Goal: Navigation & Orientation: Understand site structure

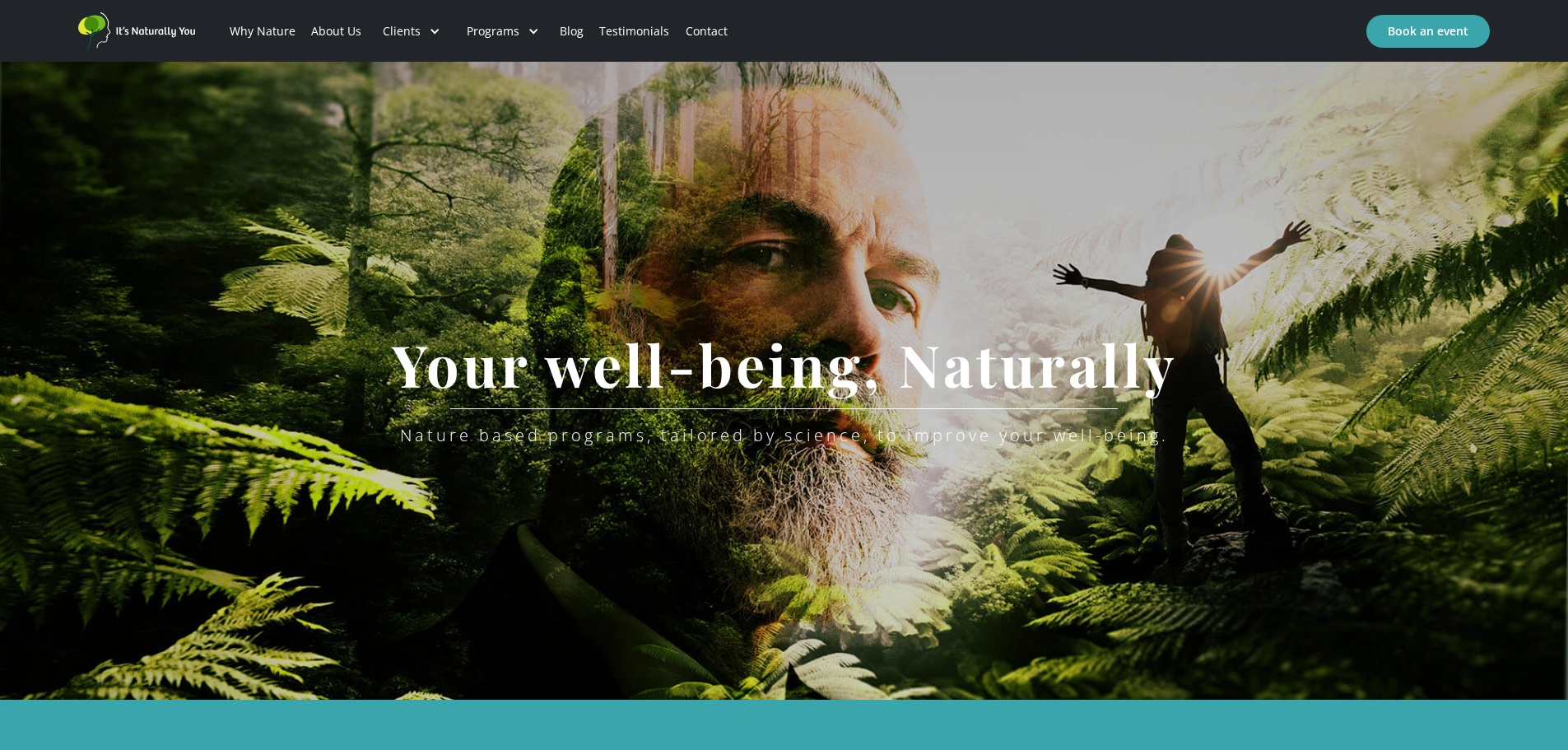
click at [710, 36] on link "Contact" at bounding box center [706, 30] width 58 height 56
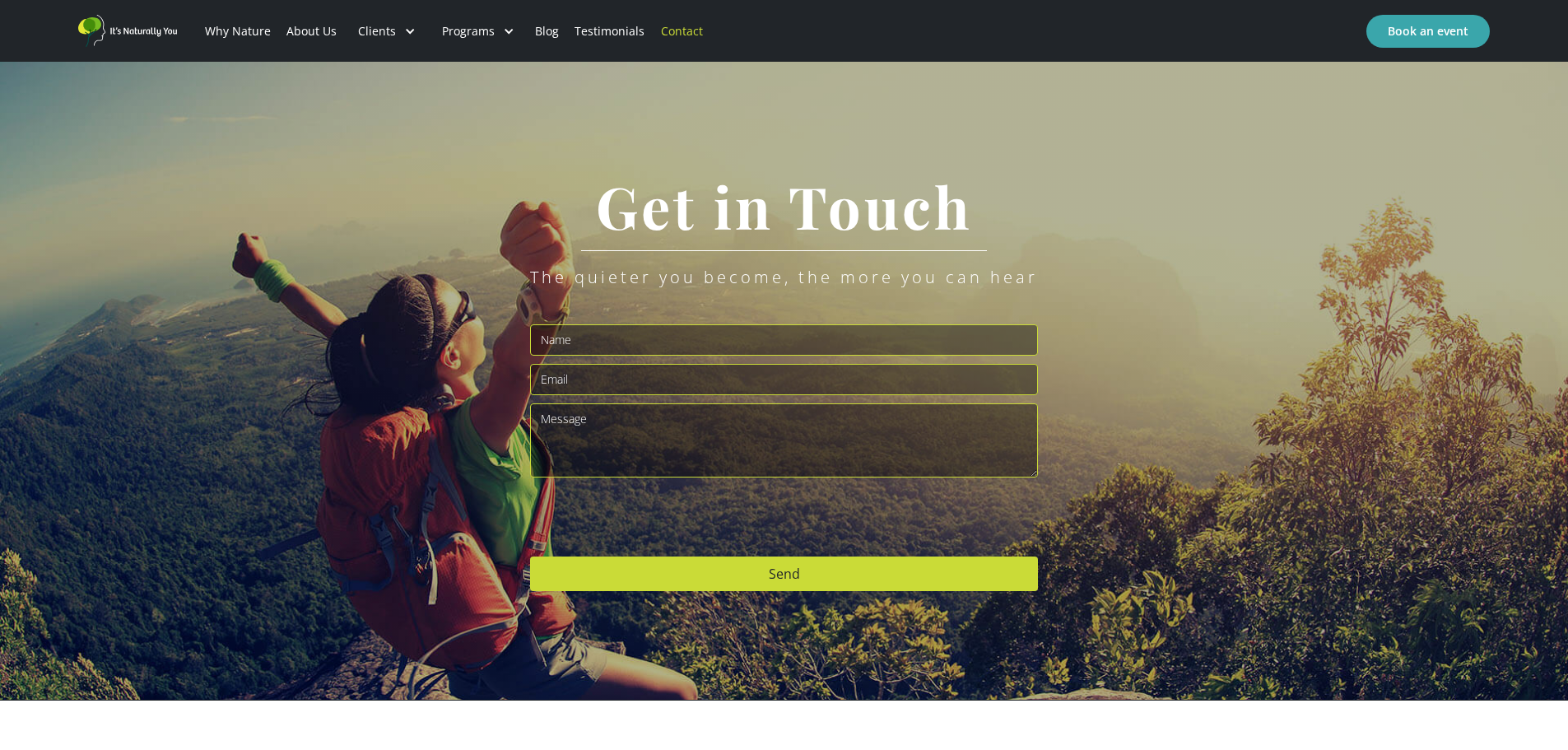
click at [158, 32] on img "home" at bounding box center [128, 31] width 99 height 32
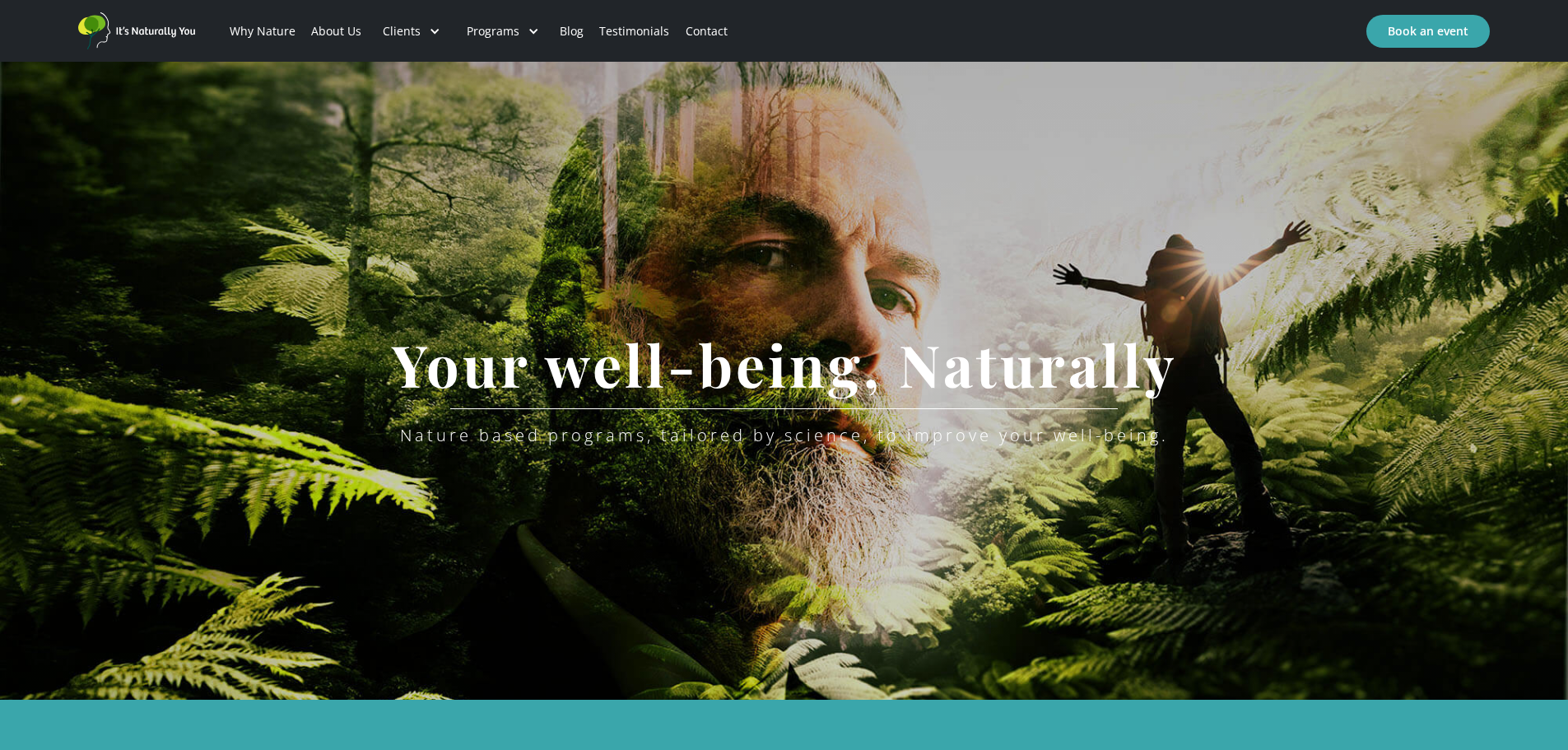
click at [335, 35] on link "About Us" at bounding box center [336, 30] width 66 height 56
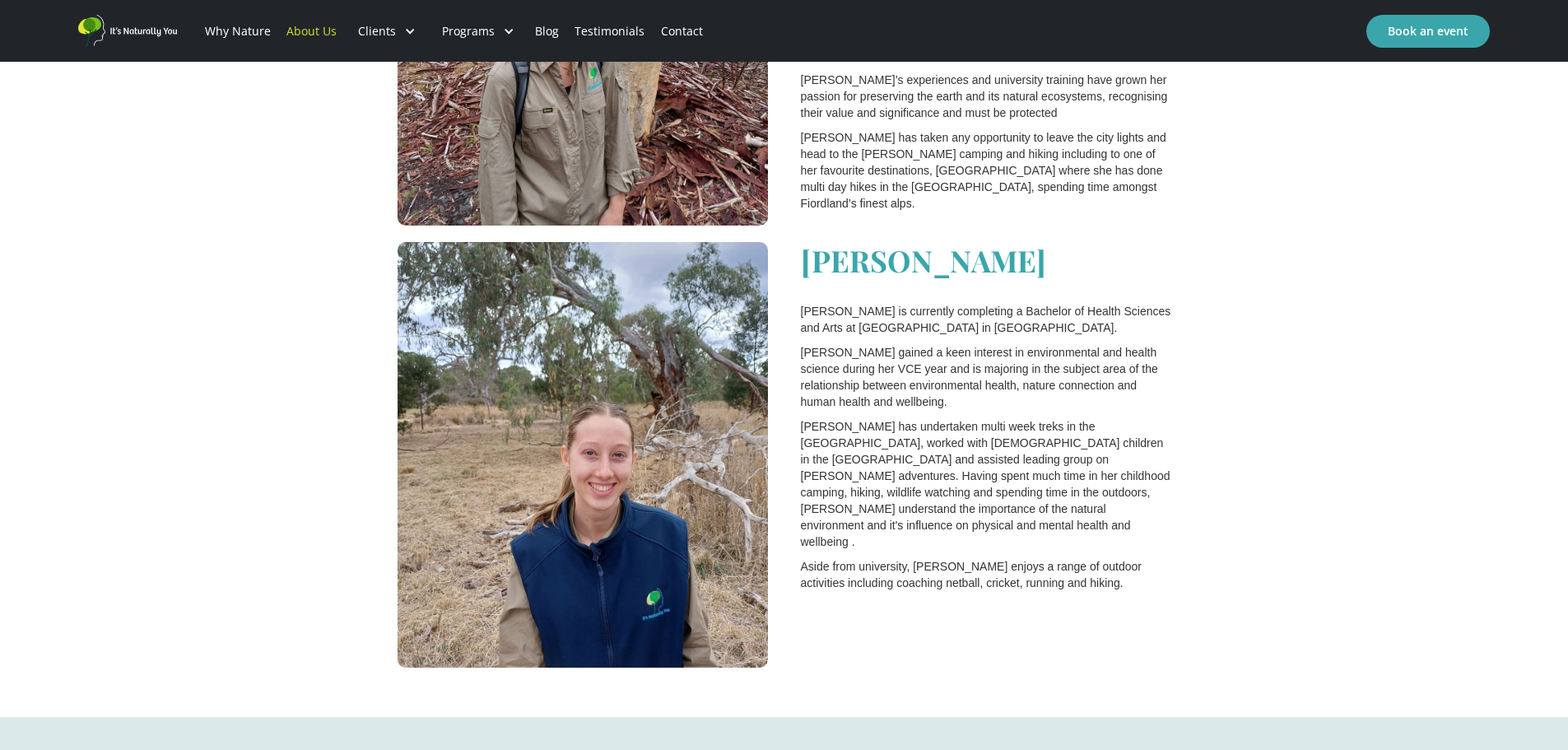
scroll to position [2878, 0]
